Goal: Check status: Check status

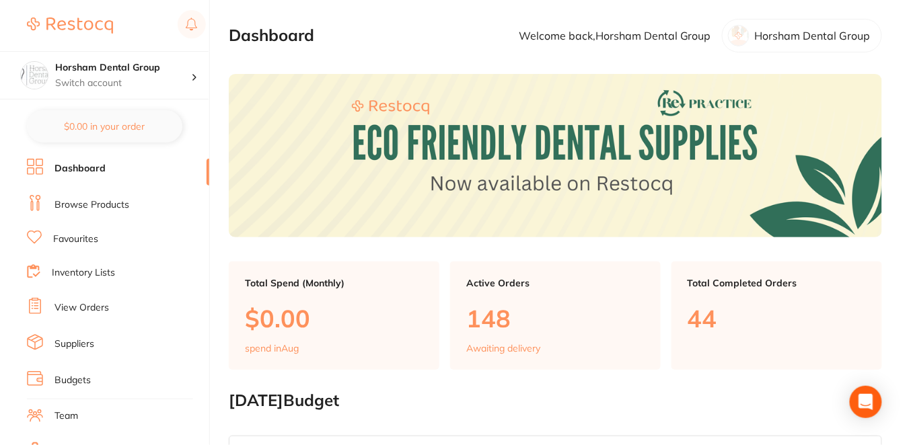
click at [91, 301] on link "View Orders" at bounding box center [81, 307] width 54 height 13
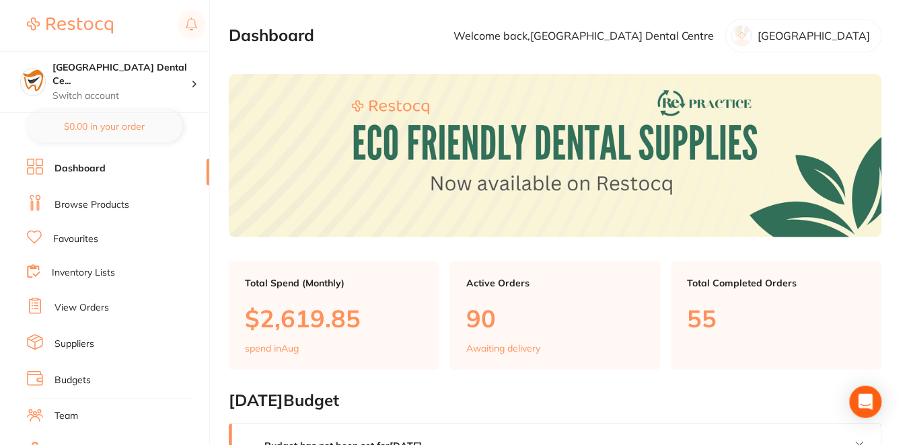
click at [104, 301] on link "View Orders" at bounding box center [81, 307] width 54 height 13
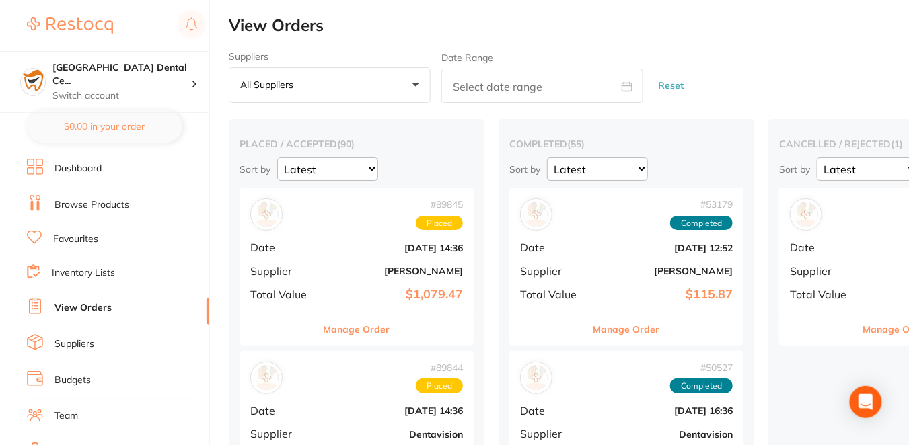
click at [335, 328] on button "Manage Order" at bounding box center [357, 329] width 67 height 32
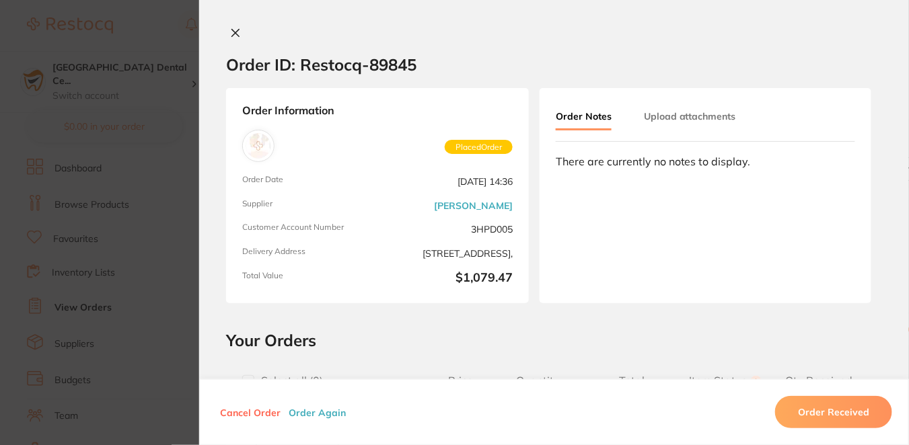
click at [428, 340] on h2 "Your Orders" at bounding box center [554, 340] width 656 height 20
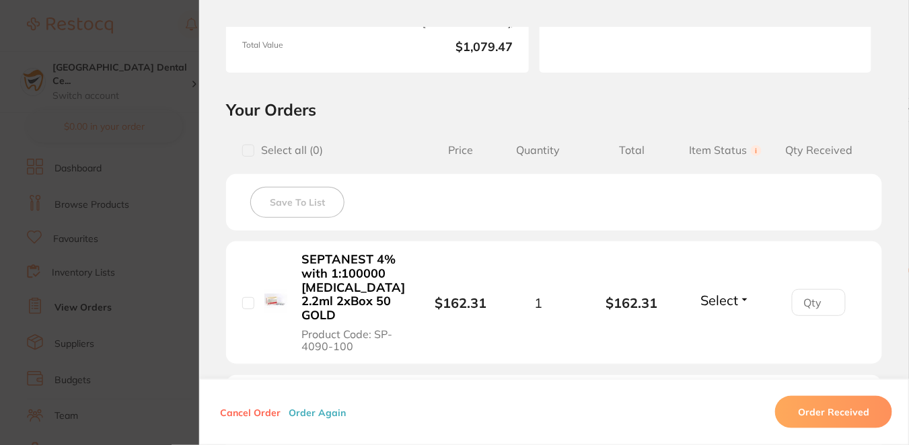
scroll to position [198, 0]
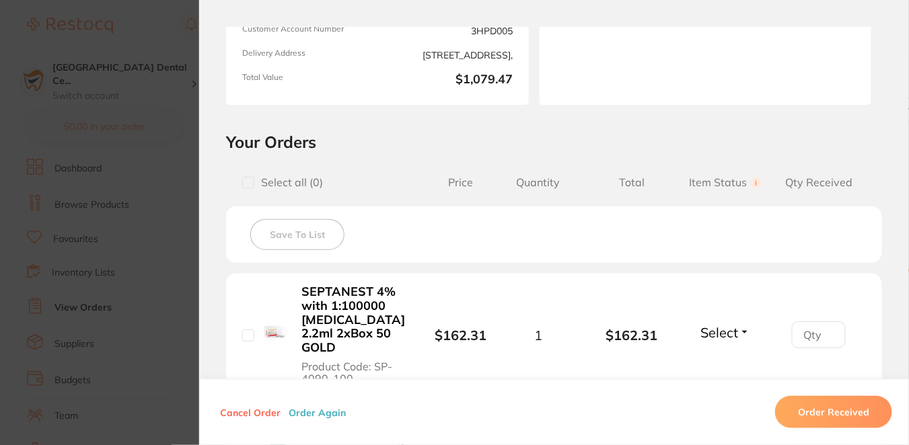
drag, startPoint x: 377, startPoint y: 350, endPoint x: 379, endPoint y: 361, distance: 10.4
click at [379, 361] on span "Product Code: SP-4090-100" at bounding box center [353, 373] width 104 height 25
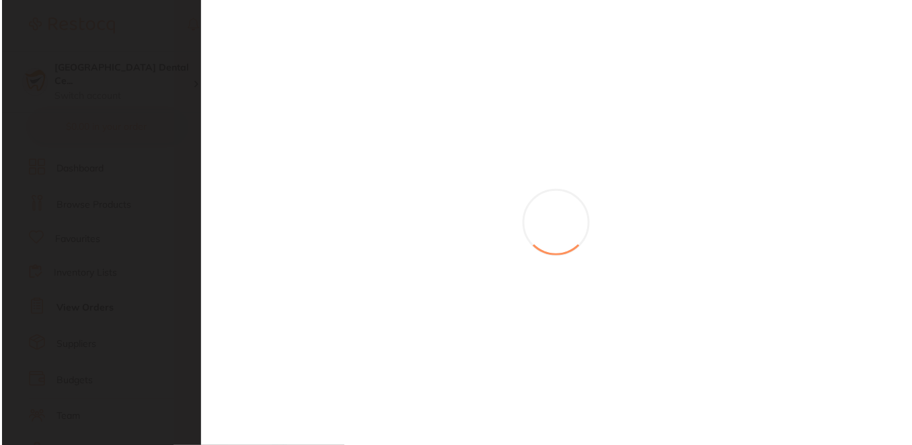
scroll to position [0, 0]
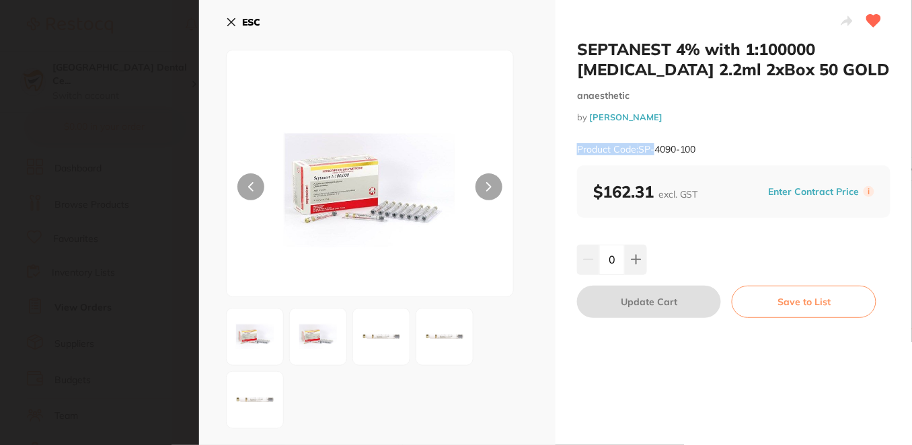
drag, startPoint x: 708, startPoint y: 143, endPoint x: 657, endPoint y: 147, distance: 52.0
click at [657, 147] on div "Product Code: SP-4090-100" at bounding box center [733, 149] width 313 height 33
click at [642, 150] on small "Product Code: SP-4090-100" at bounding box center [636, 149] width 119 height 11
drag, startPoint x: 638, startPoint y: 150, endPoint x: 739, endPoint y: 151, distance: 100.2
click at [739, 151] on div "Product Code: SP-4090-100" at bounding box center [733, 149] width 313 height 33
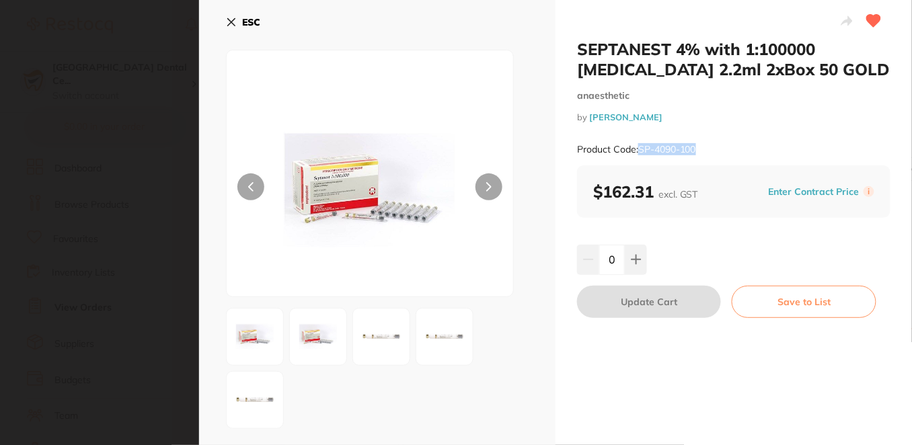
copy small "SP-4090-100"
click at [230, 24] on icon at bounding box center [231, 22] width 11 height 11
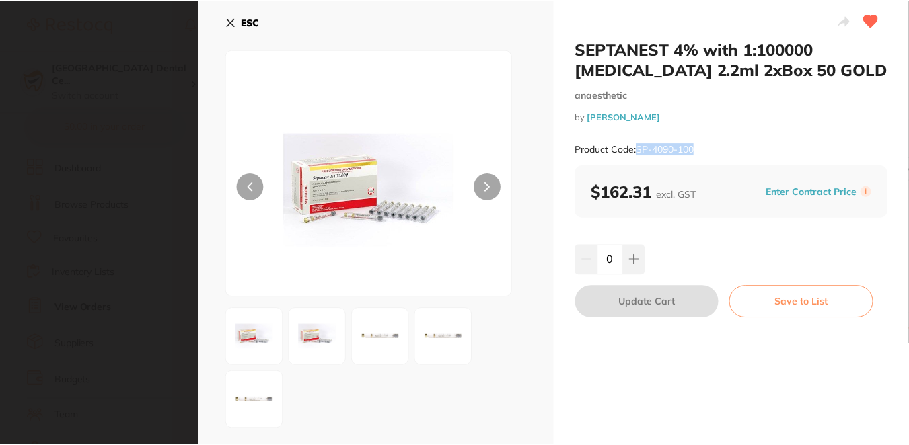
scroll to position [59, 0]
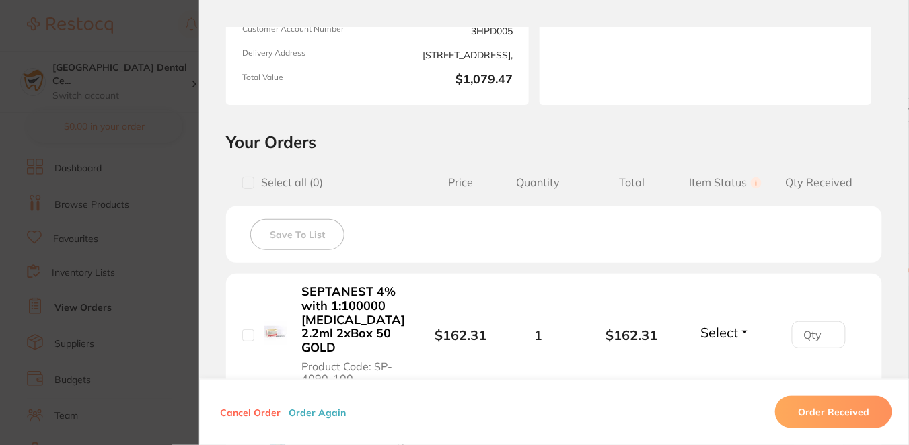
drag, startPoint x: 396, startPoint y: 318, endPoint x: 305, endPoint y: 288, distance: 95.1
click at [305, 288] on b "SEPTANEST 4% with 1:100000 [MEDICAL_DATA] 2.2ml 2xBox 50 GOLD" at bounding box center [353, 319] width 104 height 69
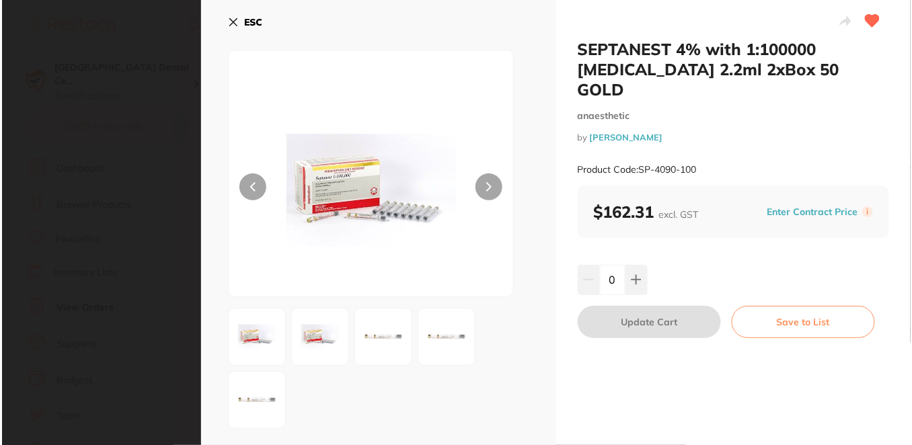
scroll to position [0, 0]
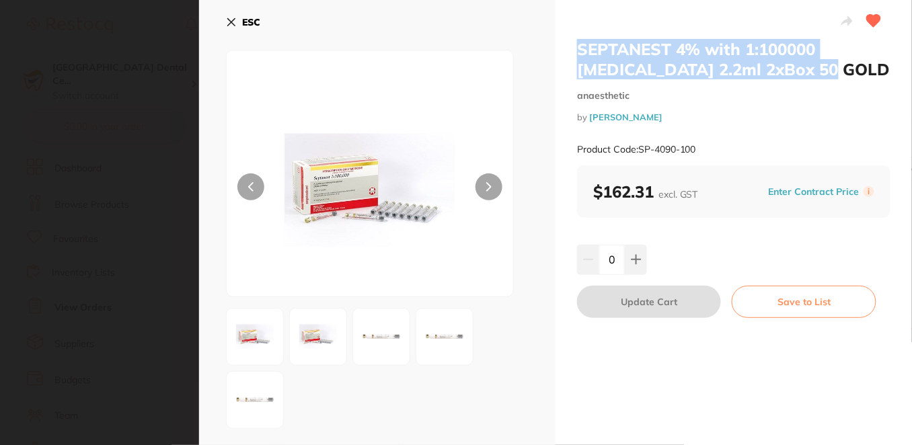
drag, startPoint x: 830, startPoint y: 77, endPoint x: 565, endPoint y: 46, distance: 266.8
click at [565, 46] on div "SEPTANEST 4% with 1:100000 [MEDICAL_DATA] 2.2ml 2xBox 50 GOLD anaesthetic by [P…" at bounding box center [734, 272] width 357 height 544
copy h2 "SEPTANEST 4% with 1:100000 [MEDICAL_DATA] 2.2ml 2xBox 50 GOLD"
click at [143, 98] on section "SEPTANEST 4% with 1:100000 [MEDICAL_DATA] 2.2ml 2xBox 50 GOLD anaesthetic by [P…" at bounding box center [456, 222] width 912 height 445
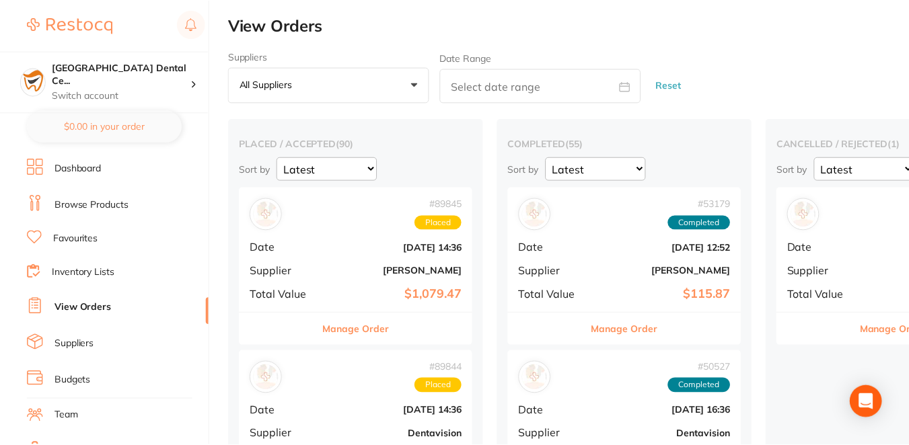
scroll to position [59, 0]
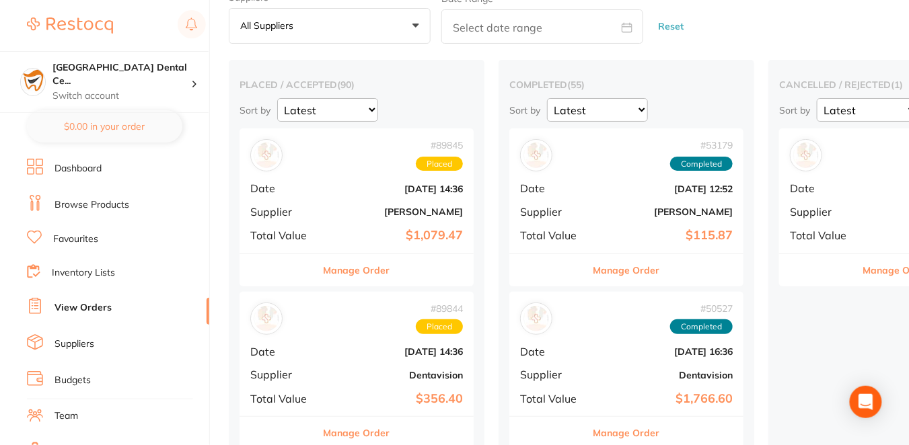
click at [369, 267] on button "Manage Order" at bounding box center [357, 270] width 67 height 32
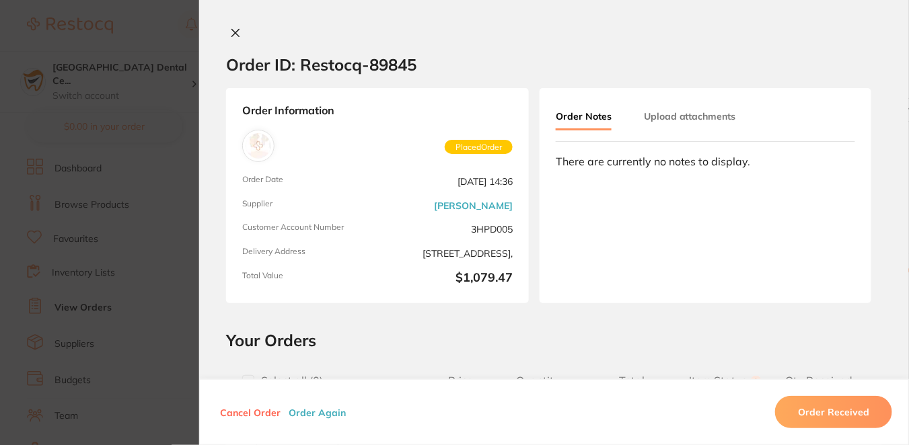
click at [640, 327] on div "Order ID: Restocq- 89845 Order Information Placed Order Order Date [DATE] 14:36…" at bounding box center [554, 236] width 710 height 418
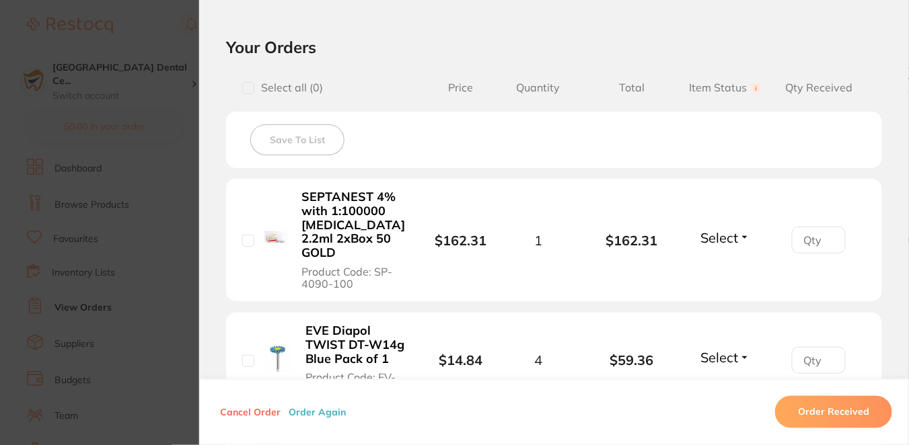
scroll to position [297, 0]
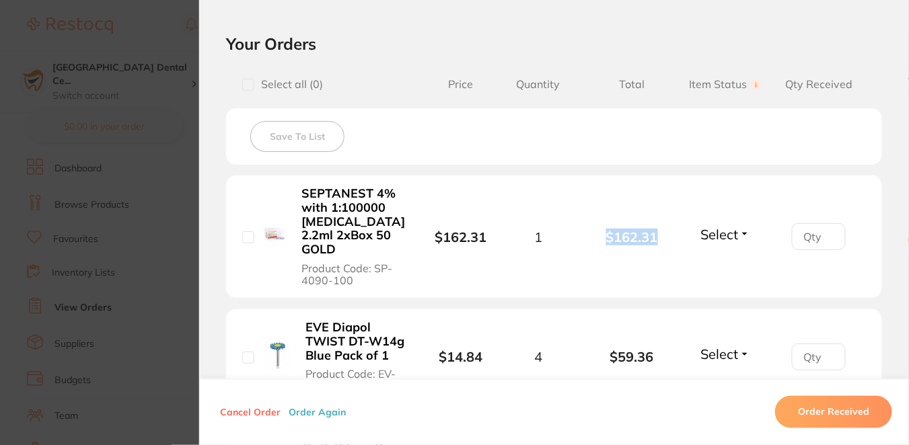
drag, startPoint x: 659, startPoint y: 225, endPoint x: 605, endPoint y: 224, distance: 54.5
click at [605, 229] on b "$162.31" at bounding box center [631, 236] width 93 height 15
copy b "$162.31"
click at [388, 328] on b "EVE Diapol TWIST DT-W14g Blue Pack of 1" at bounding box center [355, 342] width 100 height 42
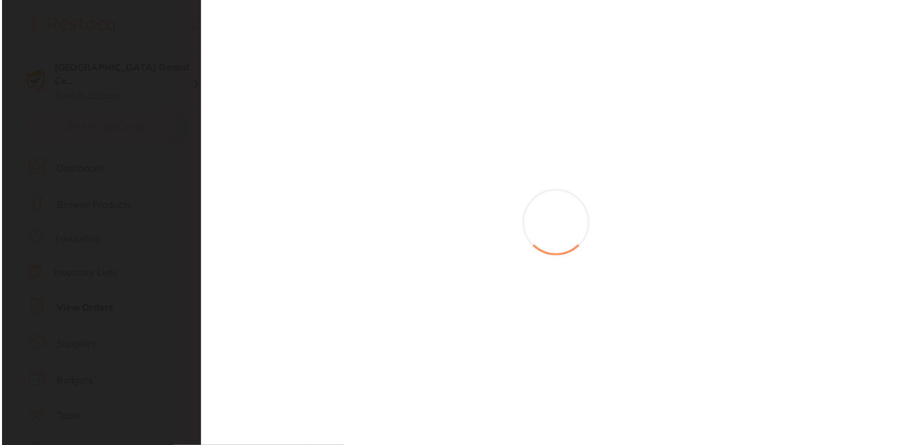
scroll to position [0, 0]
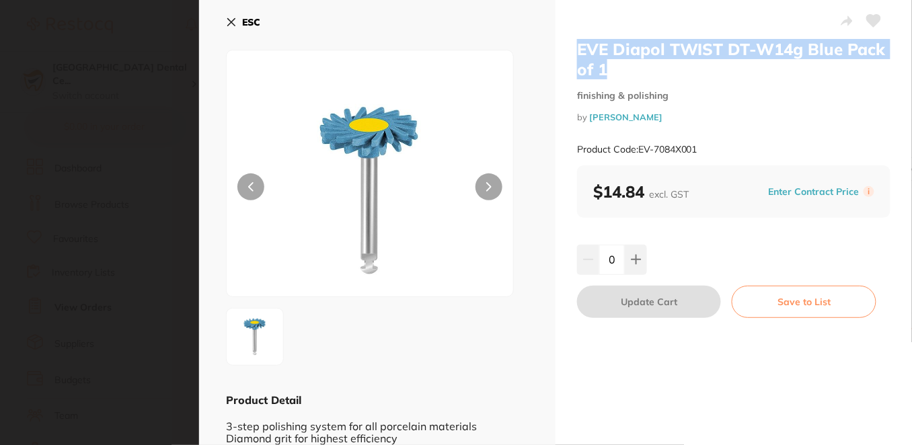
drag, startPoint x: 621, startPoint y: 74, endPoint x: 569, endPoint y: 38, distance: 63.3
click at [569, 38] on div "EVE Diapol TWIST DT-W14g Blue Pack of 1 finishing & polishing by [PERSON_NAME] …" at bounding box center [734, 234] width 357 height 468
copy h2 "EVE Diapol TWIST DT-W14g Blue Pack of 1"
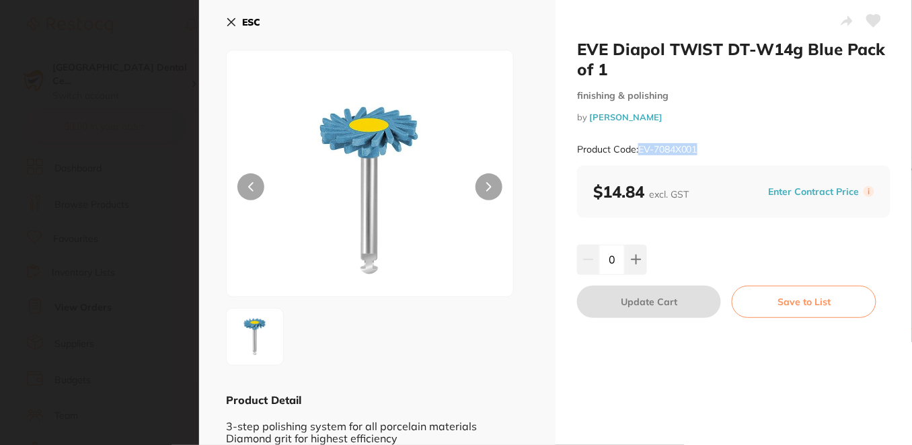
drag, startPoint x: 705, startPoint y: 148, endPoint x: 636, endPoint y: 145, distance: 68.7
click at [636, 145] on div "Product Code: EV-7084X001" at bounding box center [733, 149] width 313 height 33
copy small "EV-7084X001"
click at [170, 126] on section "EVE Diapol TWIST DT-W14g Blue Pack of 1 finishing & polishing by [PERSON_NAME] …" at bounding box center [456, 222] width 912 height 445
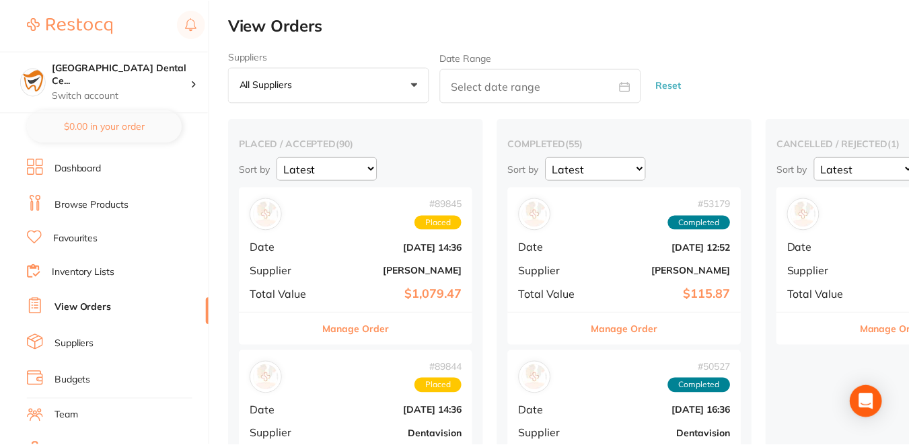
scroll to position [89, 0]
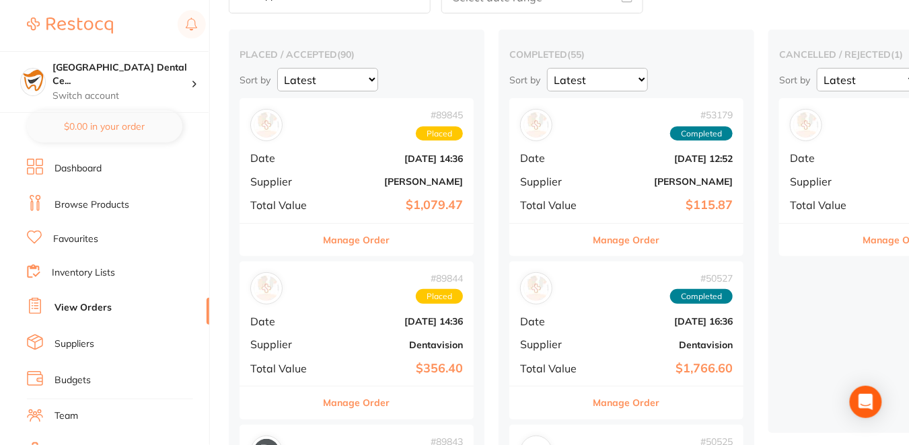
click at [365, 236] on button "Manage Order" at bounding box center [357, 240] width 67 height 32
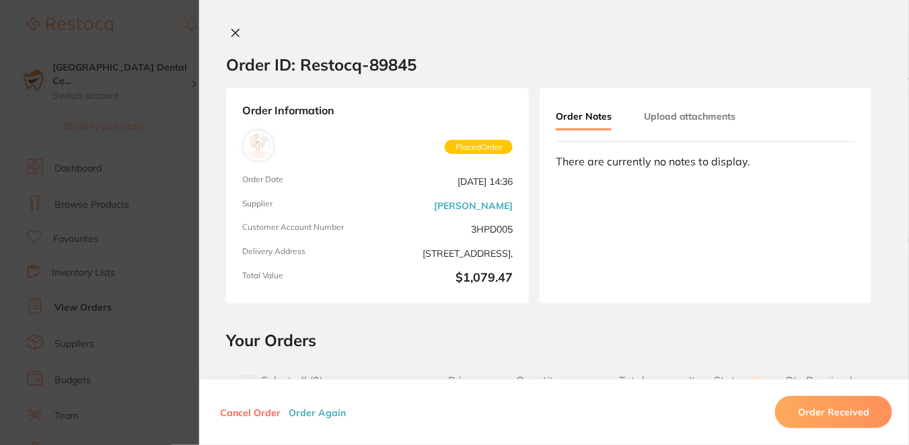
scroll to position [119, 0]
click at [574, 322] on div "Order ID: Restocq- 89845 Order Information Placed Order Order Date [DATE] 14:36…" at bounding box center [554, 236] width 710 height 418
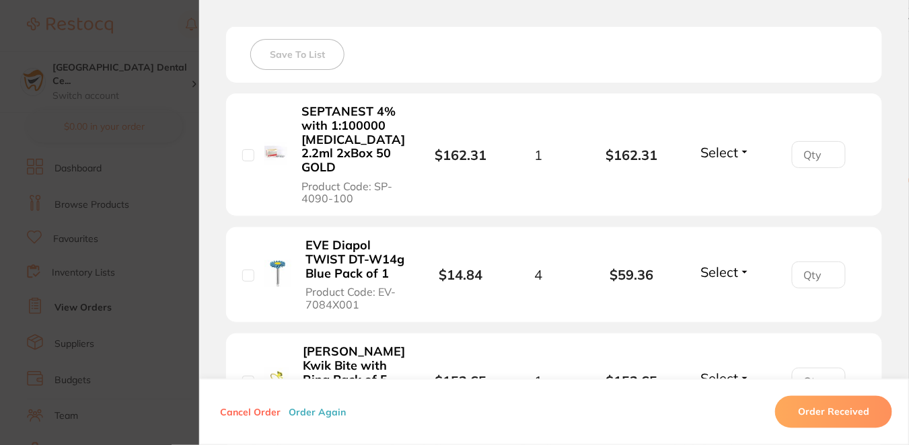
scroll to position [382, 0]
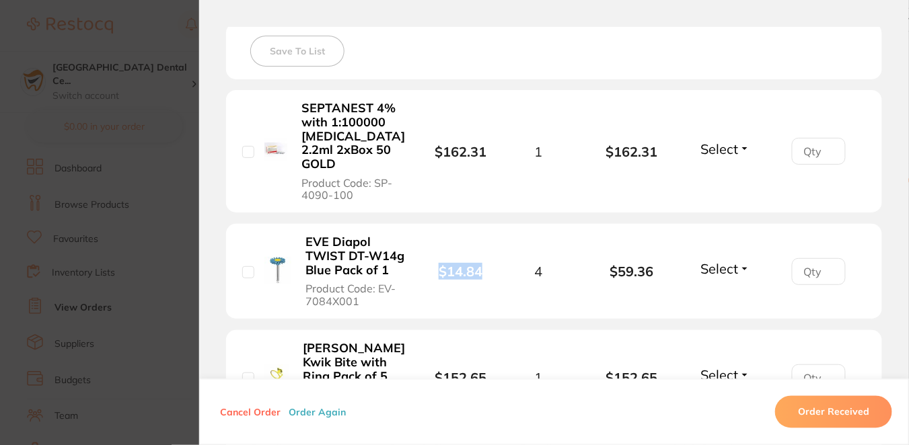
drag, startPoint x: 480, startPoint y: 256, endPoint x: 435, endPoint y: 254, distance: 44.4
click at [435, 264] on span "$14.84" at bounding box center [460, 271] width 63 height 15
copy b "$14.84"
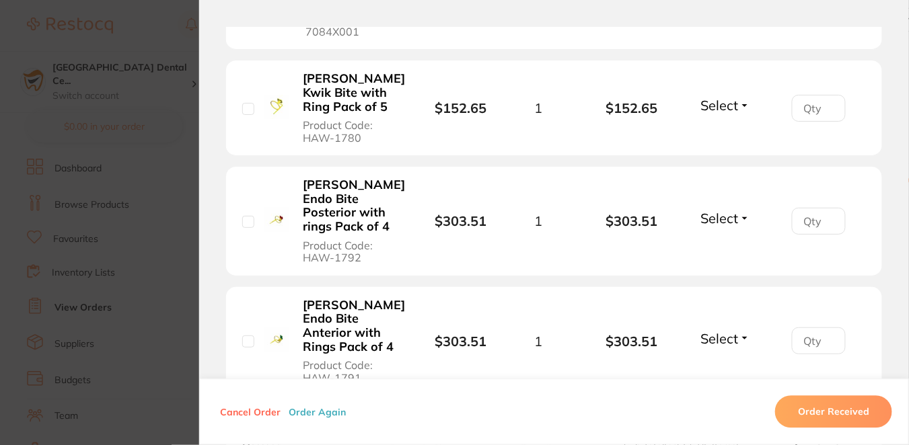
scroll to position [615, 0]
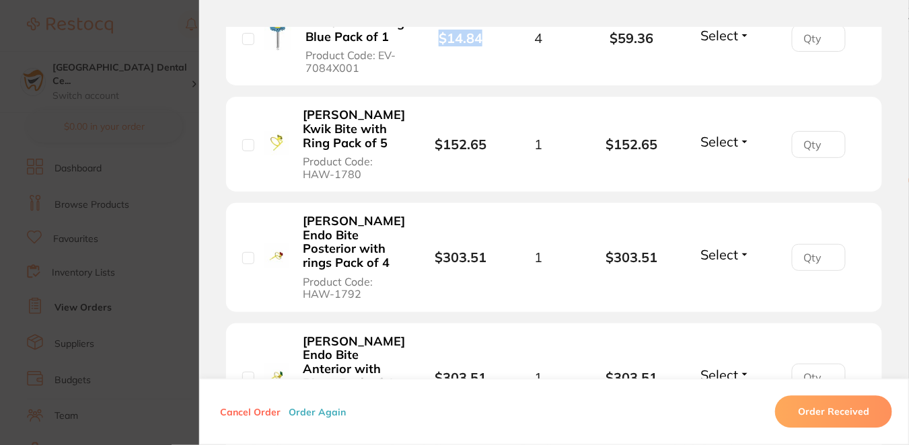
drag, startPoint x: 291, startPoint y: 94, endPoint x: 383, endPoint y: 155, distance: 110.3
click at [383, 155] on div "[PERSON_NAME] Kwik Bite with Ring Pack of 5 Product Code: HAW-1780" at bounding box center [335, 144] width 187 height 73
copy button "[PERSON_NAME] Kwik Bite with Ring Pack of 5 Product Code: HAW-1780"
click at [392, 159] on span "Product Code: HAW-1780" at bounding box center [354, 167] width 102 height 25
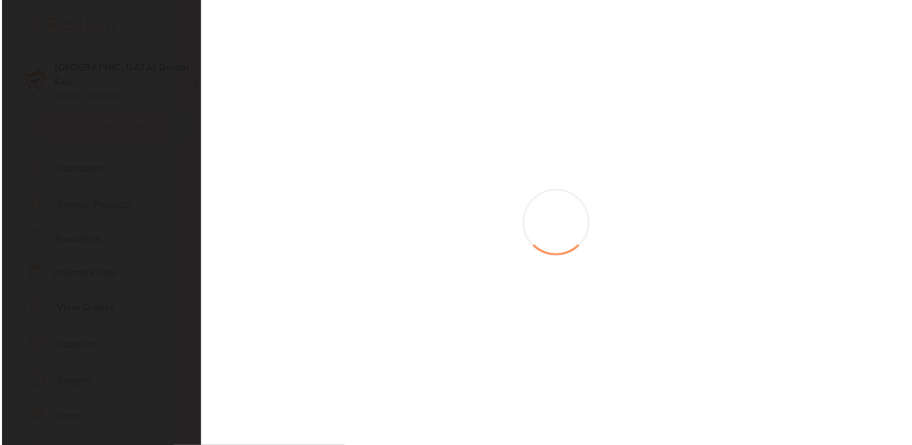
scroll to position [0, 0]
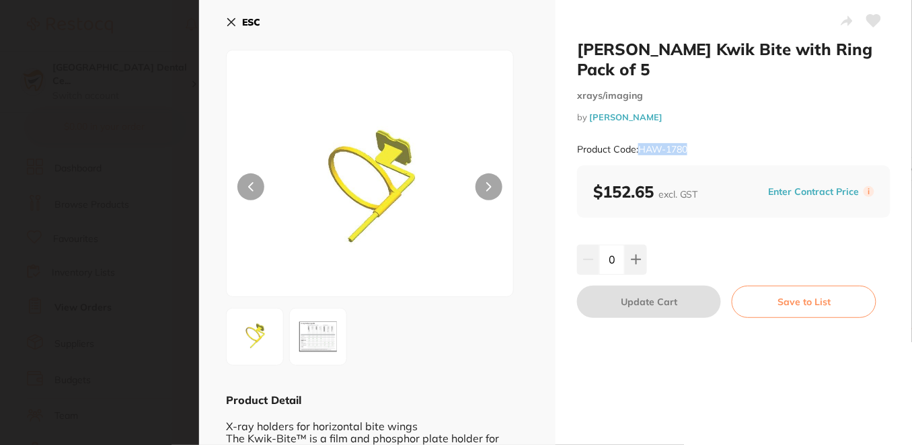
drag, startPoint x: 698, startPoint y: 126, endPoint x: 637, endPoint y: 128, distance: 60.6
click at [637, 133] on div "Product Code: HAW-1780" at bounding box center [733, 149] width 313 height 33
copy small "HAW-1780"
click at [107, 130] on section "[PERSON_NAME] Kwik Bite with Ring Pack of 5 xrays/imaging by [PERSON_NAME] Prod…" at bounding box center [456, 222] width 912 height 445
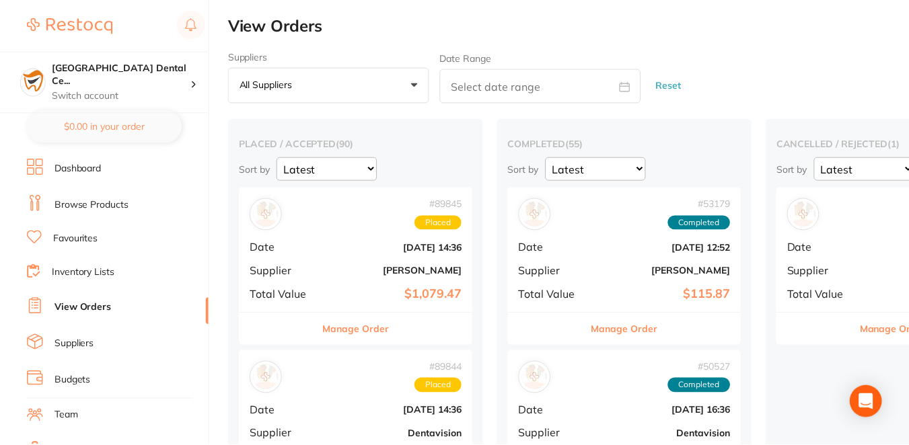
scroll to position [149, 0]
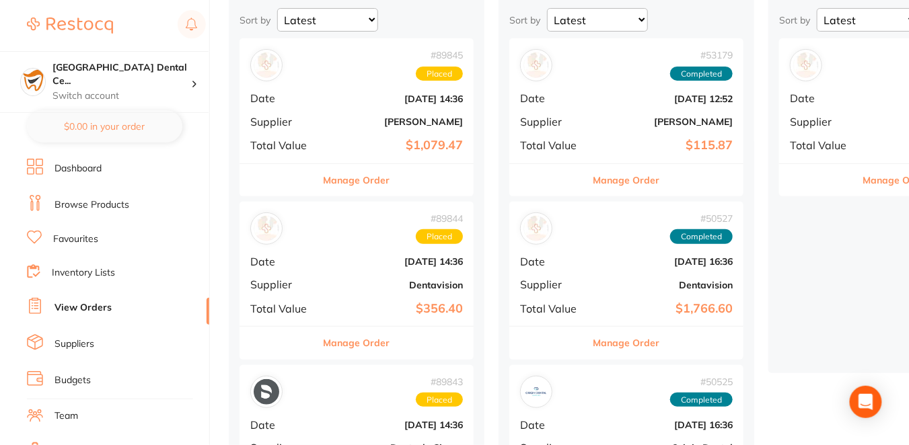
click at [367, 184] on button "Manage Order" at bounding box center [357, 180] width 67 height 32
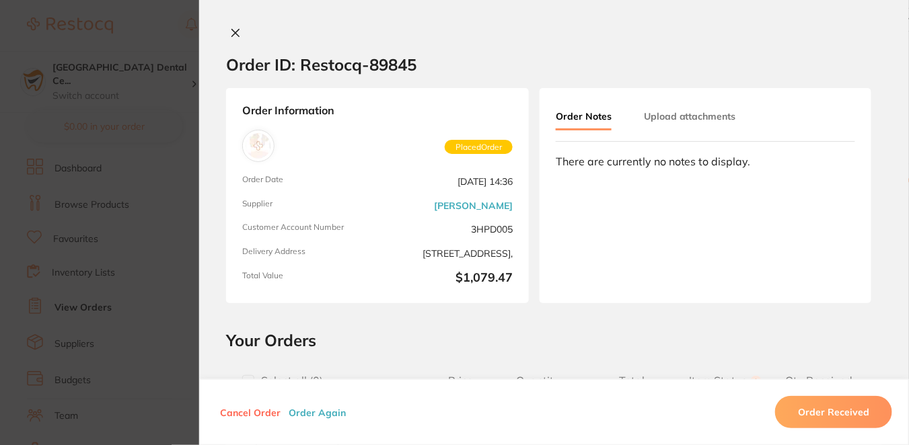
click at [527, 338] on h2 "Your Orders" at bounding box center [554, 340] width 656 height 20
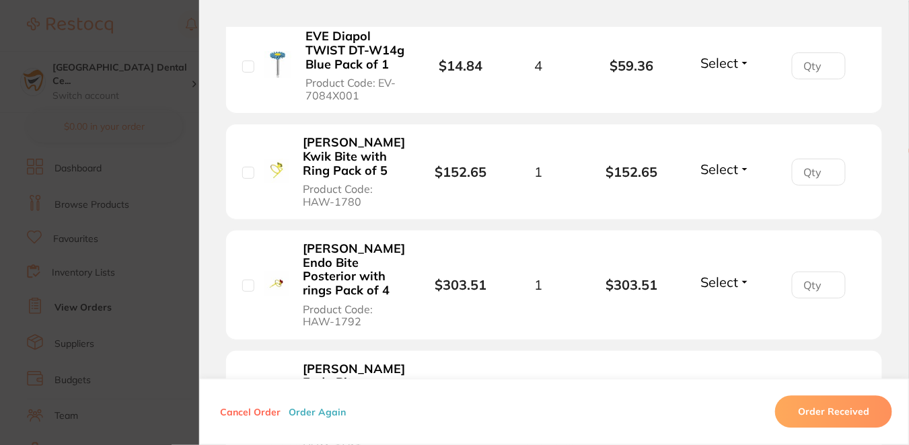
scroll to position [592, 0]
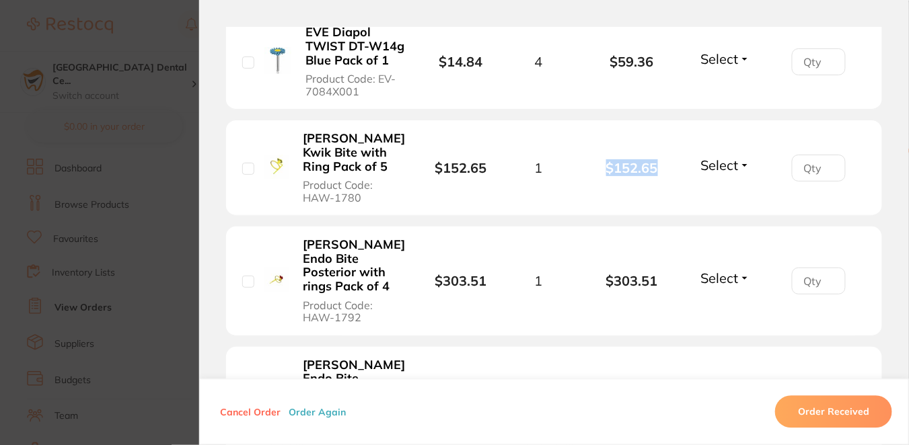
drag, startPoint x: 659, startPoint y: 154, endPoint x: 602, endPoint y: 152, distance: 57.2
click at [602, 160] on b "$152.65" at bounding box center [631, 167] width 93 height 15
copy b "$152.65"
drag, startPoint x: 363, startPoint y: 285, endPoint x: 311, endPoint y: 223, distance: 81.1
click at [311, 237] on button "[PERSON_NAME] Endo Bite Posterior with rings Pack of 4 Product Code: HAW-1792" at bounding box center [354, 280] width 110 height 87
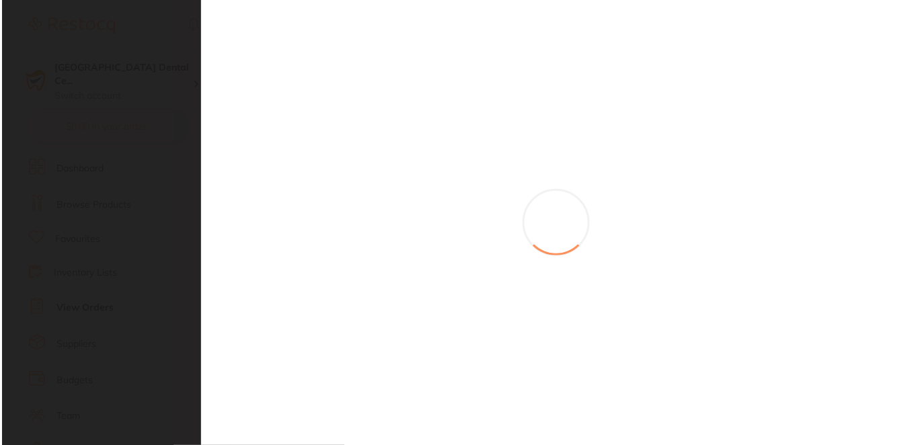
scroll to position [0, 0]
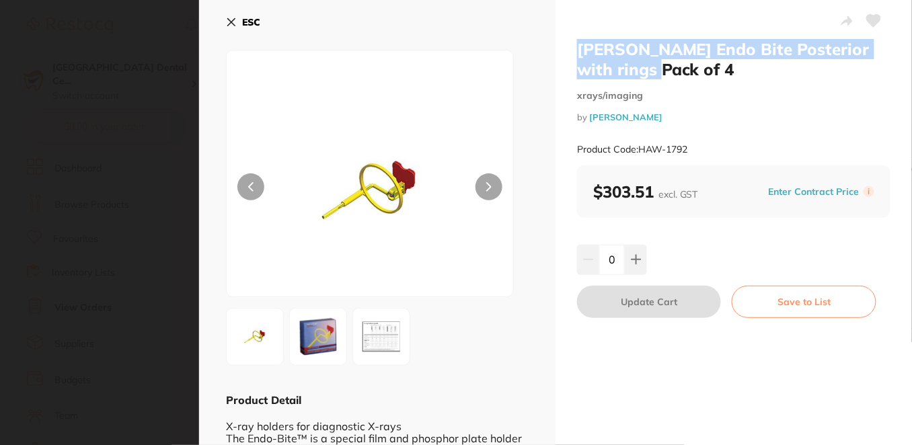
drag, startPoint x: 665, startPoint y: 72, endPoint x: 578, endPoint y: 48, distance: 89.3
click at [578, 48] on h2 "[PERSON_NAME] Endo Bite Posterior with rings Pack of 4" at bounding box center [733, 59] width 313 height 40
copy h2 "[PERSON_NAME] Endo Bite Posterior with rings Pack of 4"
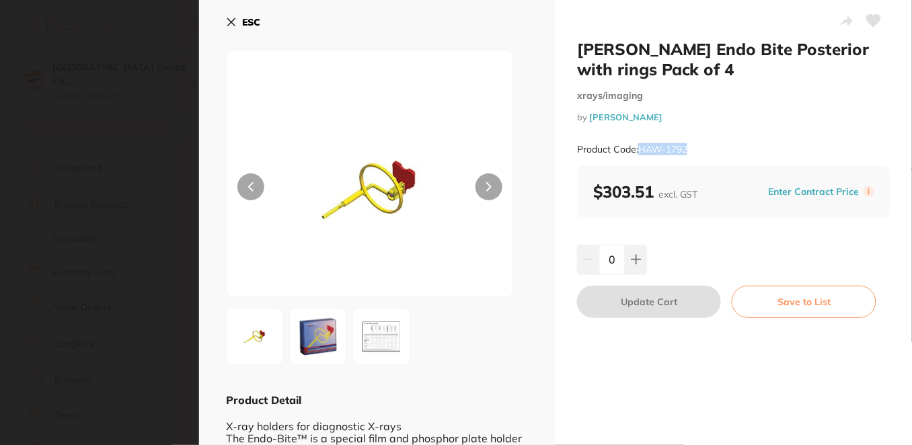
drag, startPoint x: 696, startPoint y: 148, endPoint x: 641, endPoint y: 147, distance: 55.2
click at [641, 147] on div "Product Code: HAW-1792" at bounding box center [733, 149] width 313 height 33
click at [174, 91] on section "[PERSON_NAME] Endo Bite Posterior with rings Pack of 4 xrays/imaging by [PERSON…" at bounding box center [456, 222] width 912 height 445
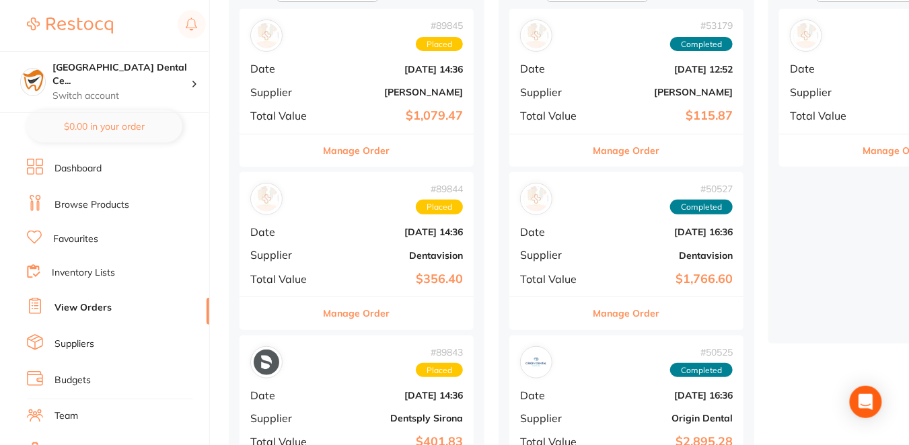
click at [375, 146] on button "Manage Order" at bounding box center [357, 151] width 67 height 32
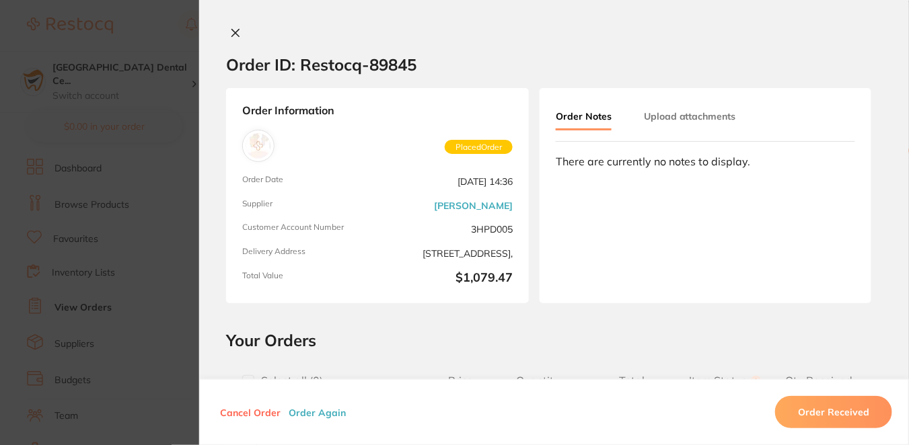
click at [719, 346] on h2 "Your Orders" at bounding box center [554, 340] width 656 height 20
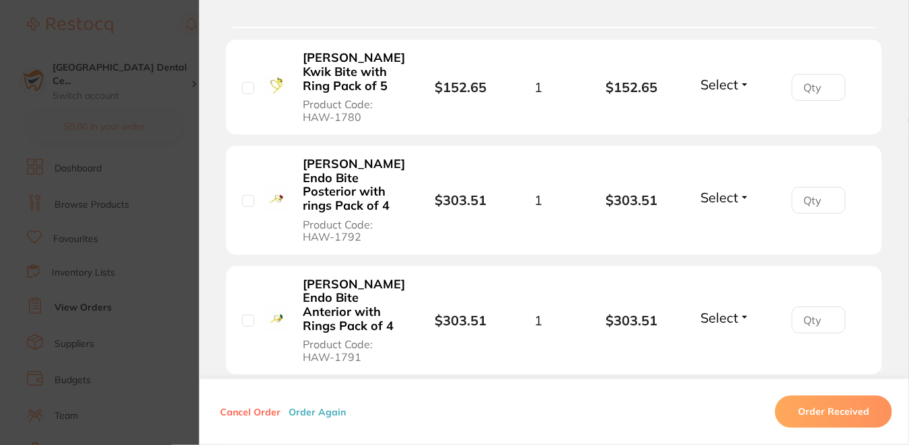
scroll to position [673, 0]
click at [159, 205] on section "Order ID: Restocq- 89845 Order Information Placed Order Order Date [DATE] 14:36…" at bounding box center [454, 222] width 909 height 445
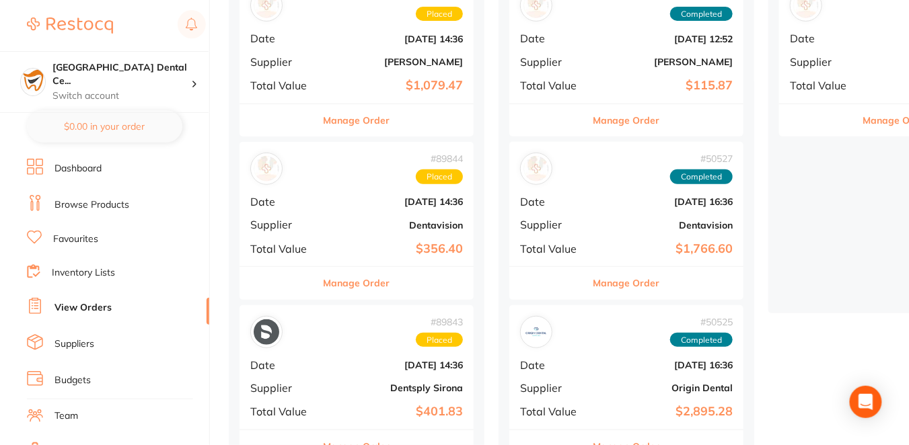
click at [362, 116] on button "Manage Order" at bounding box center [357, 120] width 67 height 32
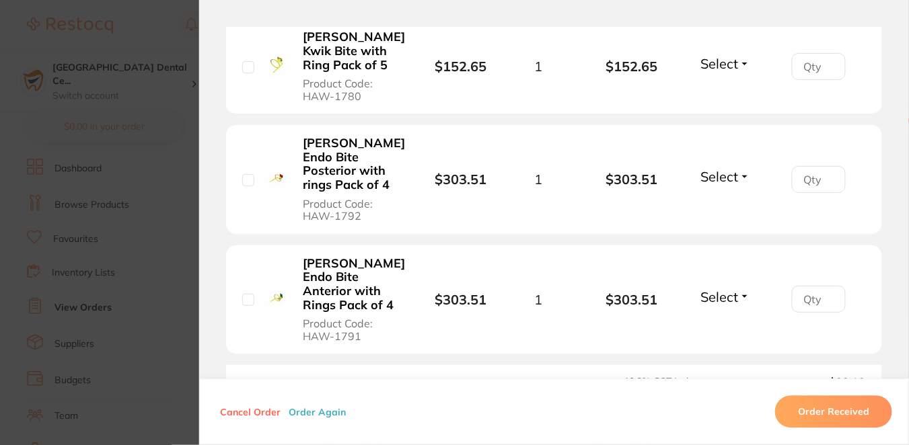
scroll to position [733, 0]
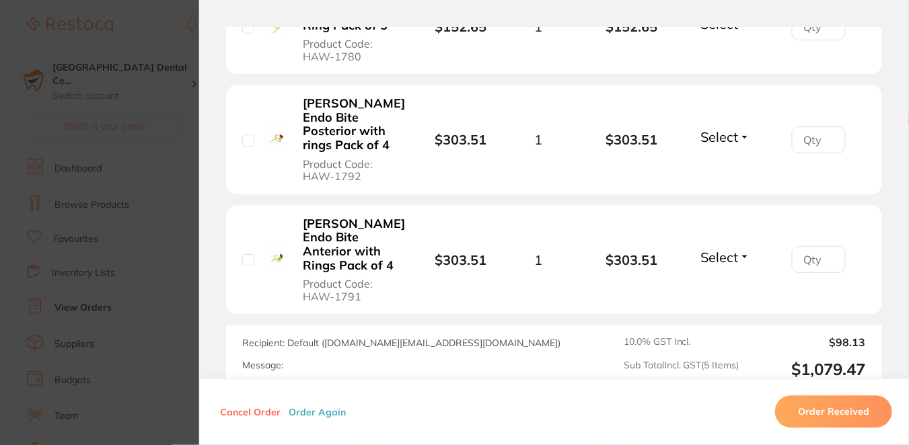
drag, startPoint x: 396, startPoint y: 225, endPoint x: 305, endPoint y: 190, distance: 96.9
click at [299, 217] on button "[PERSON_NAME] Endo Bite Anterior with Rings Pack of 4 Product Code: HAW-1791" at bounding box center [354, 260] width 110 height 87
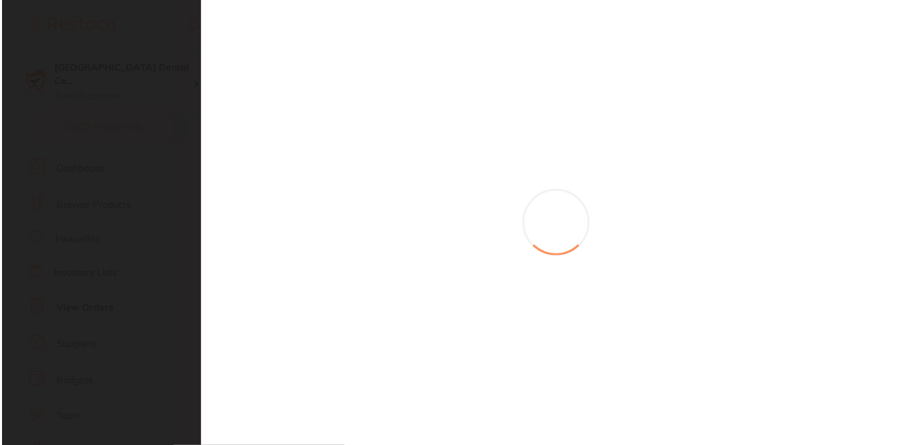
scroll to position [0, 0]
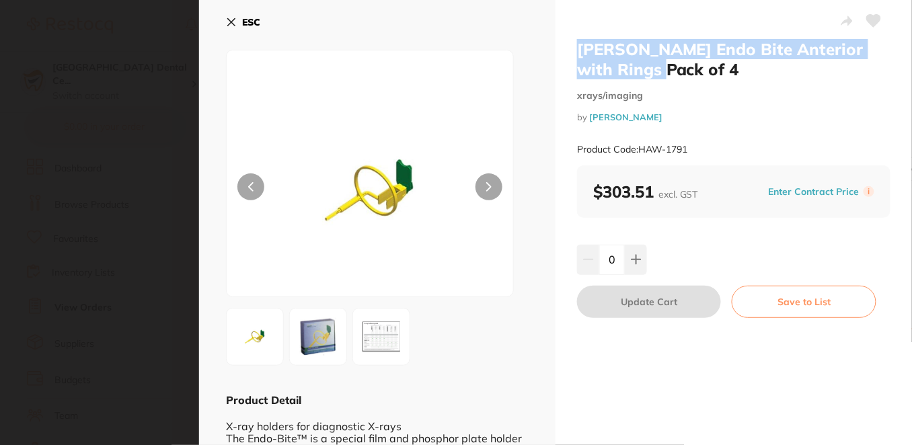
drag, startPoint x: 654, startPoint y: 65, endPoint x: 574, endPoint y: 40, distance: 83.6
click at [574, 40] on div "[PERSON_NAME] Endo Bite Anterior with Rings Pack of 4 xrays/imaging by [PERSON_…" at bounding box center [734, 289] width 357 height 579
click at [229, 20] on icon at bounding box center [231, 22] width 7 height 7
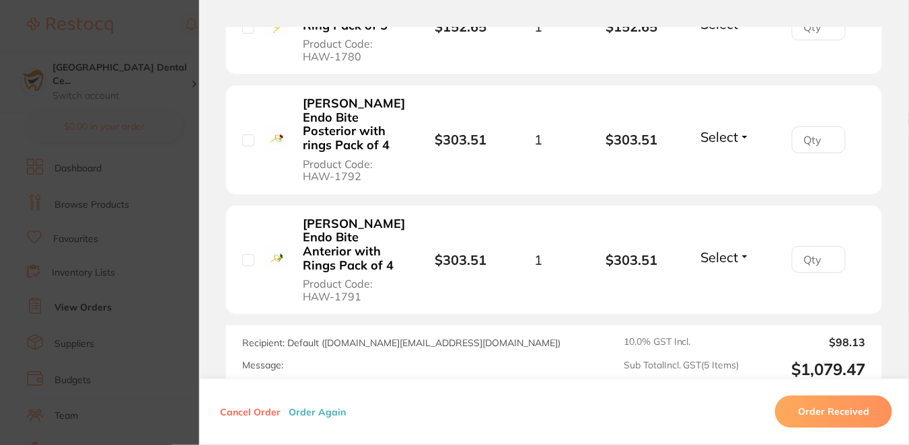
click at [162, 31] on section "Order ID: Restocq- 89845 Order Information Placed Order Order Date [DATE] 14:36…" at bounding box center [454, 222] width 909 height 445
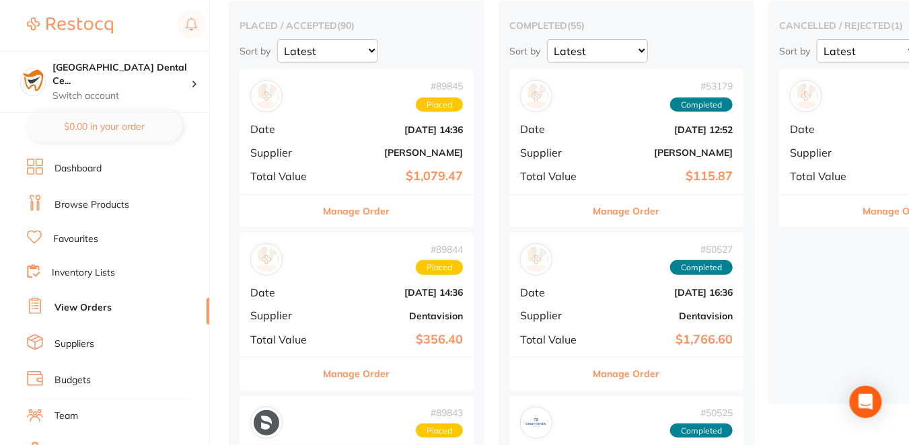
scroll to position [89, 0]
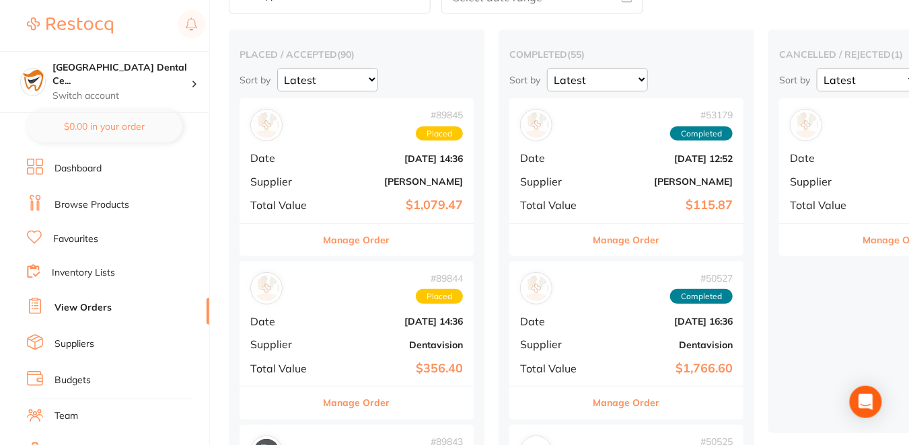
click at [361, 237] on button "Manage Order" at bounding box center [357, 240] width 67 height 32
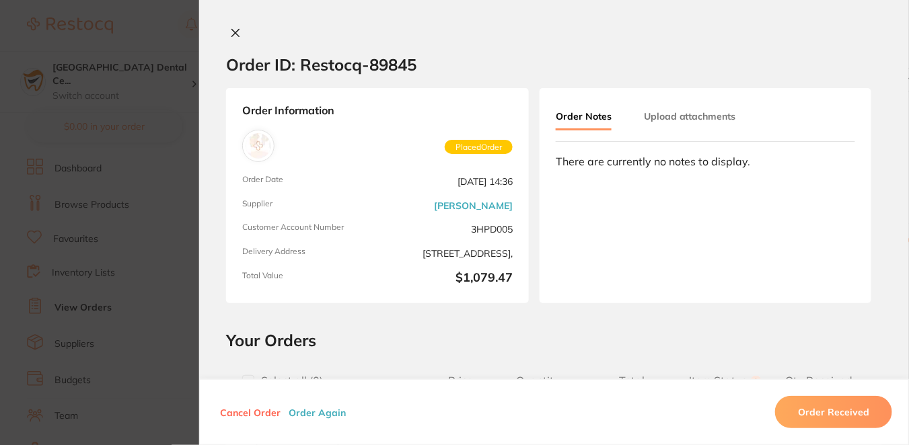
click at [502, 331] on h2 "Your Orders" at bounding box center [554, 340] width 656 height 20
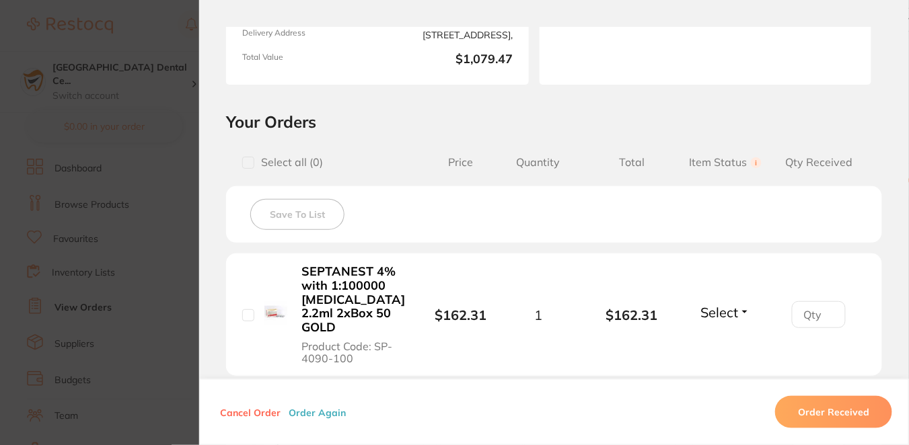
scroll to position [301, 0]
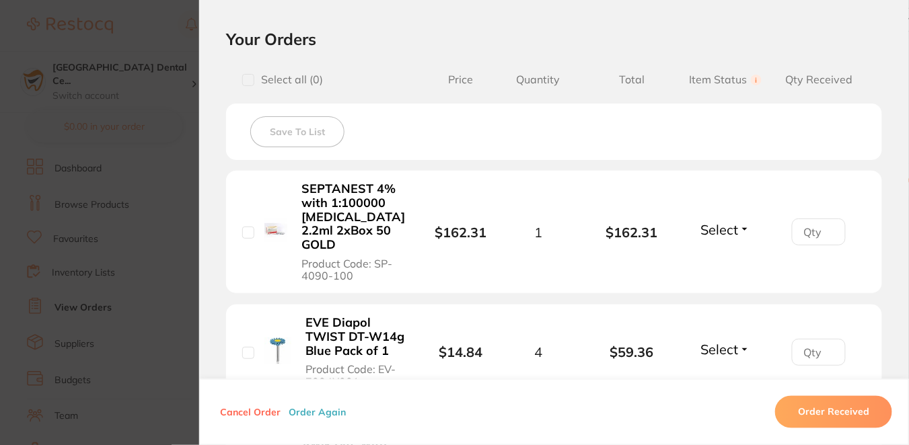
click at [661, 264] on li "SEPTANEST 4% with 1:100000 [MEDICAL_DATA] 2.2ml 2xBox 50 GOLD Product Code: SP-…" at bounding box center [554, 232] width 656 height 123
click at [349, 214] on b "SEPTANEST 4% with 1:100000 [MEDICAL_DATA] 2.2ml 2xBox 50 GOLD" at bounding box center [353, 216] width 104 height 69
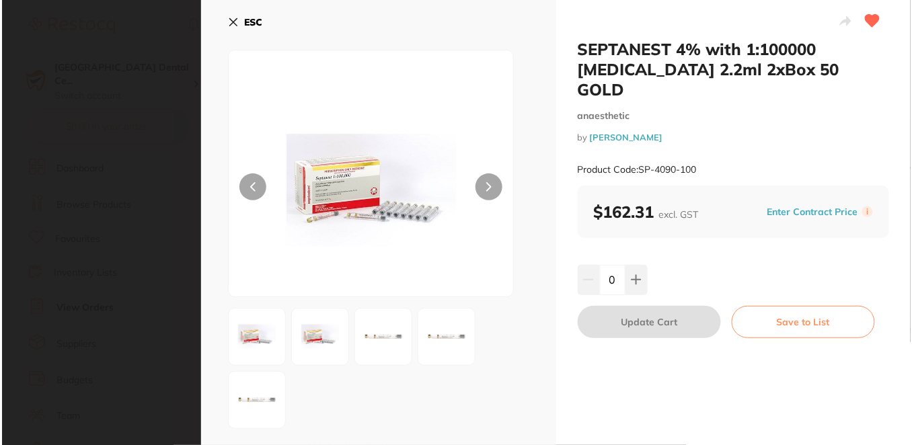
scroll to position [0, 0]
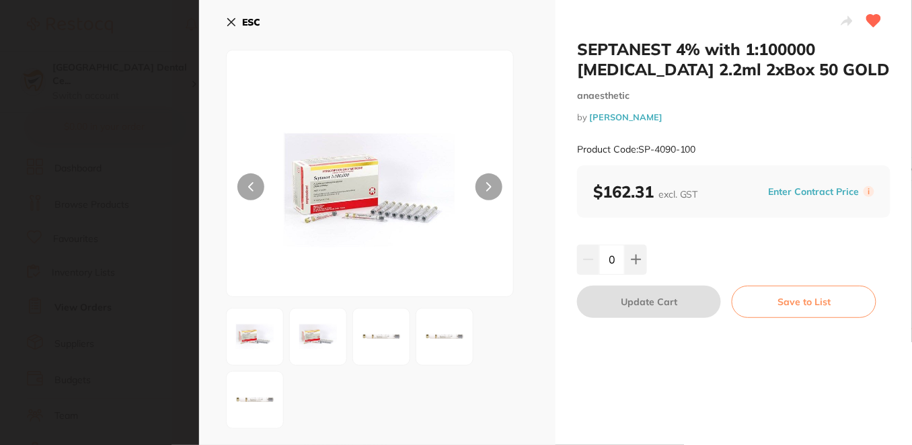
click at [813, 190] on button "Enter Contract Price" at bounding box center [814, 192] width 99 height 13
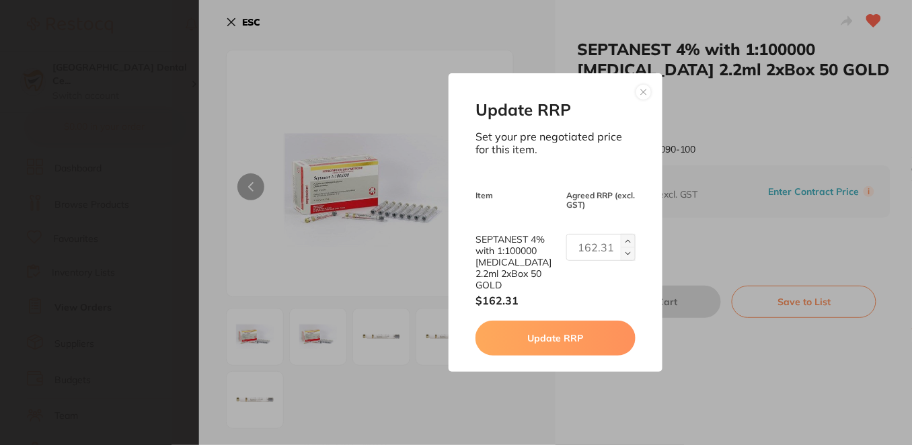
click at [644, 100] on button at bounding box center [644, 92] width 16 height 16
